Goal: Task Accomplishment & Management: Complete application form

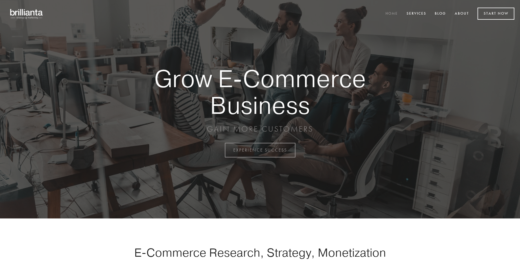
scroll to position [1476, 0]
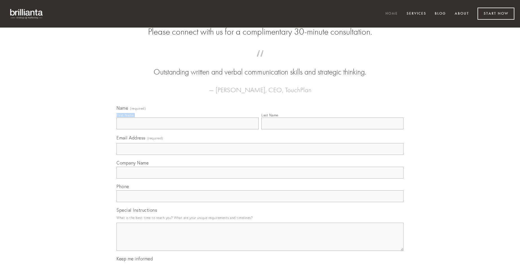
type input "[PERSON_NAME]"
click at [333, 130] on input "Last Name" at bounding box center [333, 124] width 142 height 12
type input "[PERSON_NAME]"
click at [260, 155] on input "Email Address (required)" at bounding box center [260, 149] width 287 height 12
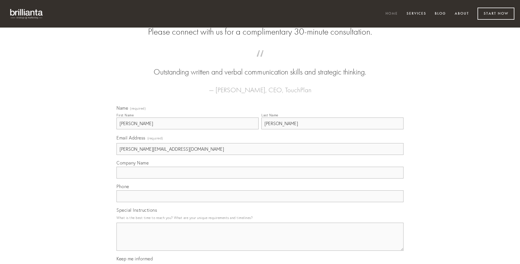
type input "[PERSON_NAME][EMAIL_ADDRESS][DOMAIN_NAME]"
click at [260, 179] on input "Company Name" at bounding box center [260, 173] width 287 height 12
type input "careo"
click at [260, 202] on input "text" at bounding box center [260, 197] width 287 height 12
click at [260, 242] on textarea "Special Instructions" at bounding box center [260, 237] width 287 height 28
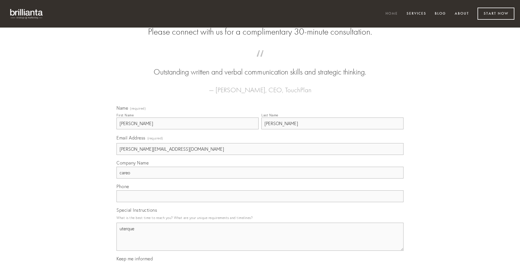
type textarea "uterque"
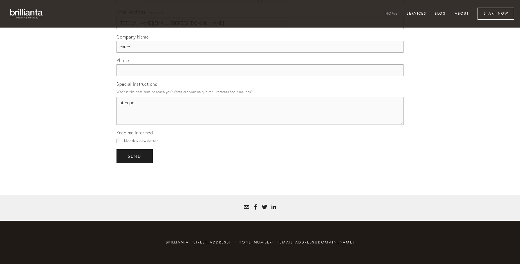
click at [135, 156] on span "send" at bounding box center [135, 156] width 14 height 5
